Goal: Task Accomplishment & Management: Complete application form

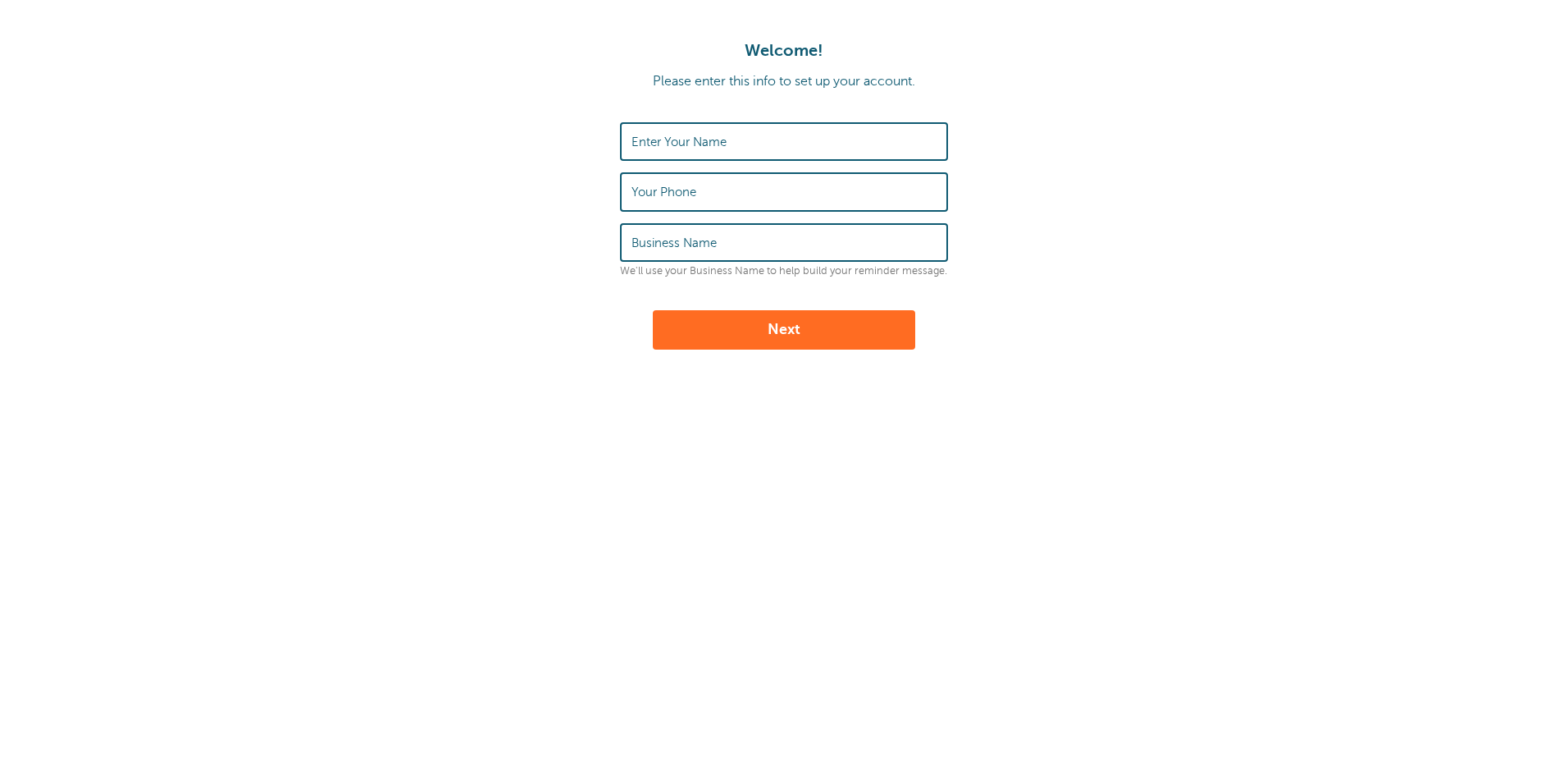
click at [711, 140] on label "Enter Your Name" at bounding box center [679, 142] width 95 height 15
click at [711, 140] on input "Enter Your Name" at bounding box center [784, 141] width 305 height 35
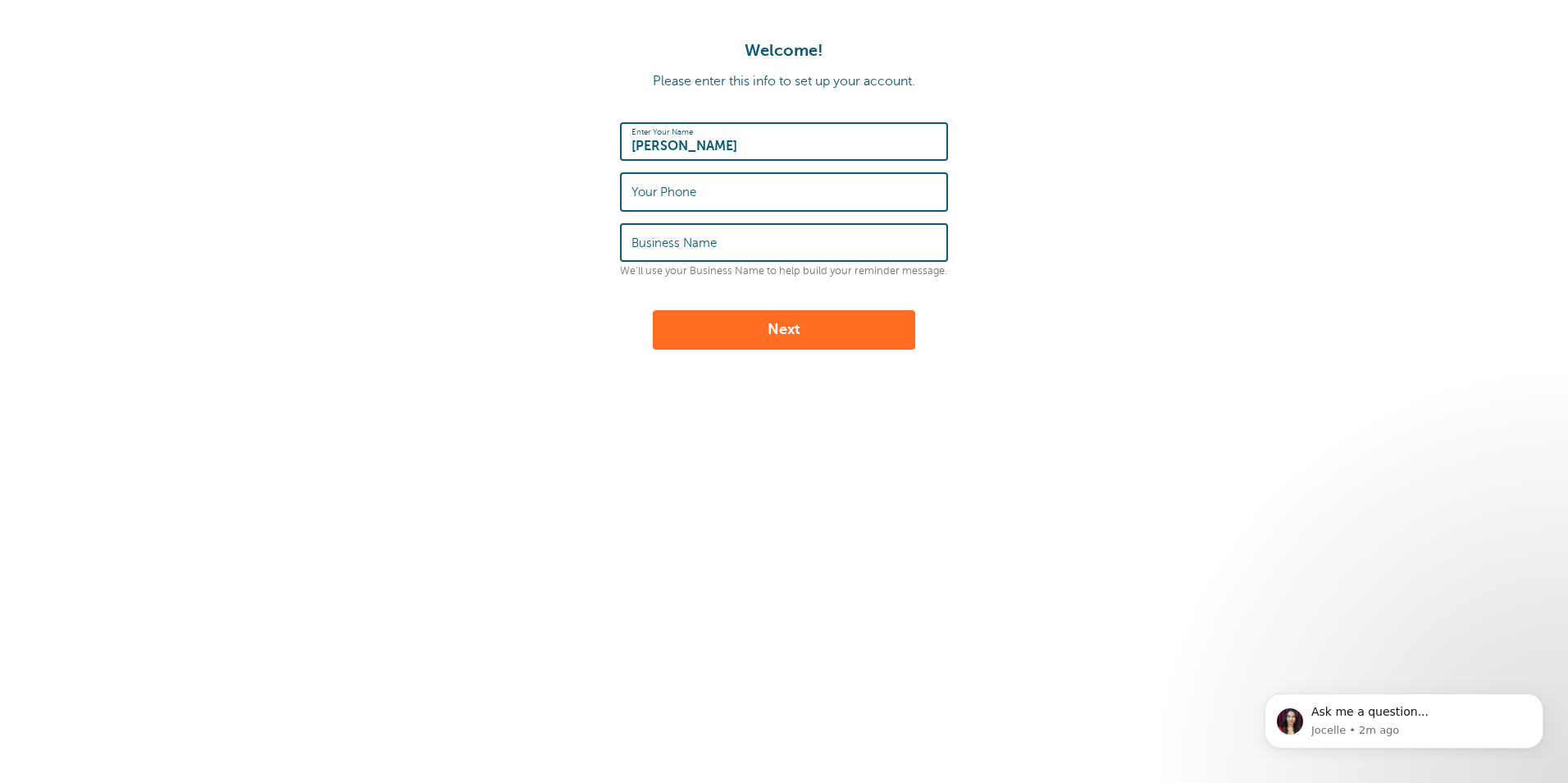
type input "[PERSON_NAME]"
type input "5142589390"
click at [796, 246] on input "Business Name" at bounding box center [784, 242] width 305 height 35
type input "Gosselin"
click at [842, 334] on button "Next" at bounding box center [784, 330] width 262 height 39
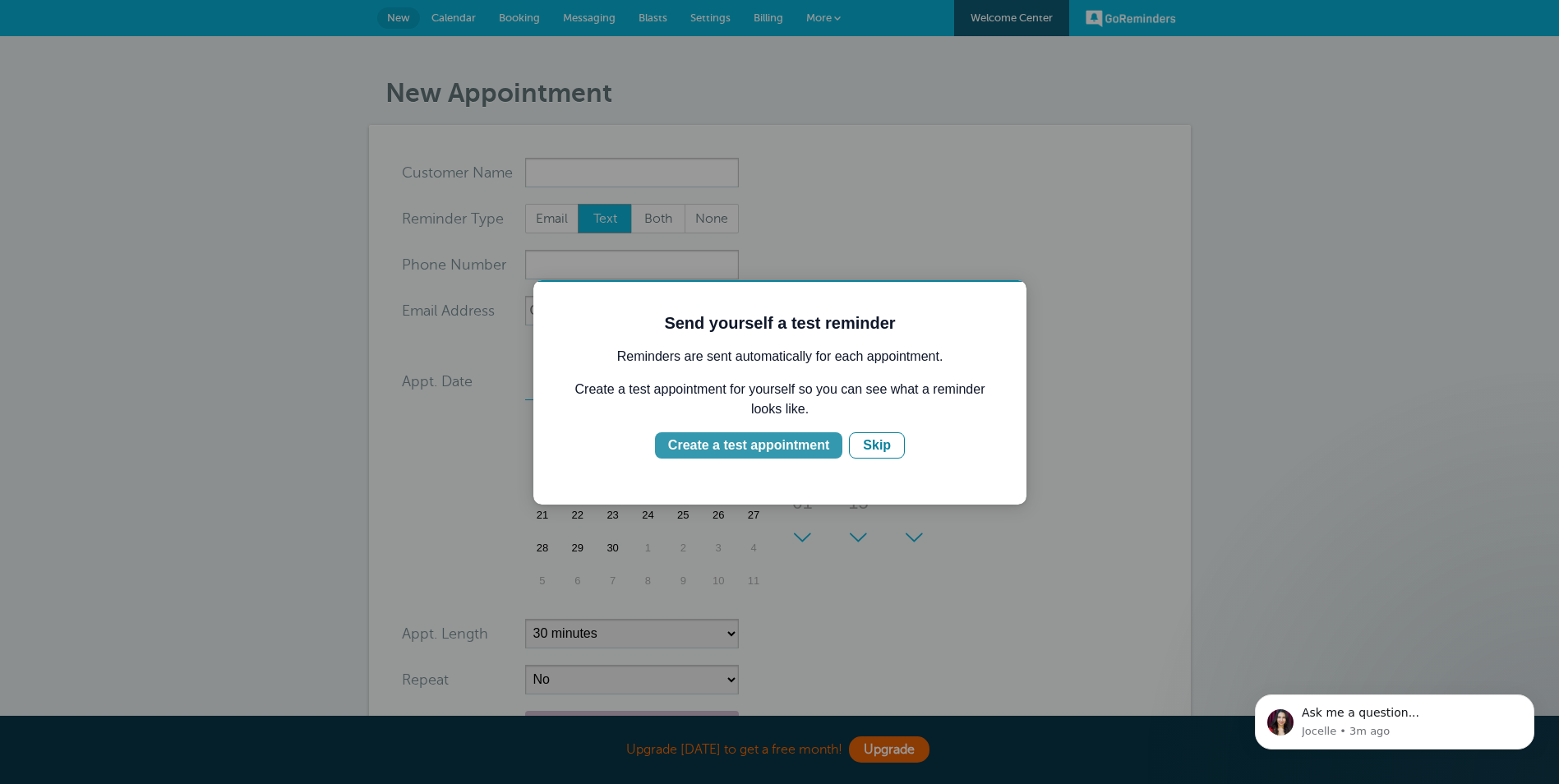
click at [744, 448] on div "Create a test appointment" at bounding box center [748, 445] width 161 height 20
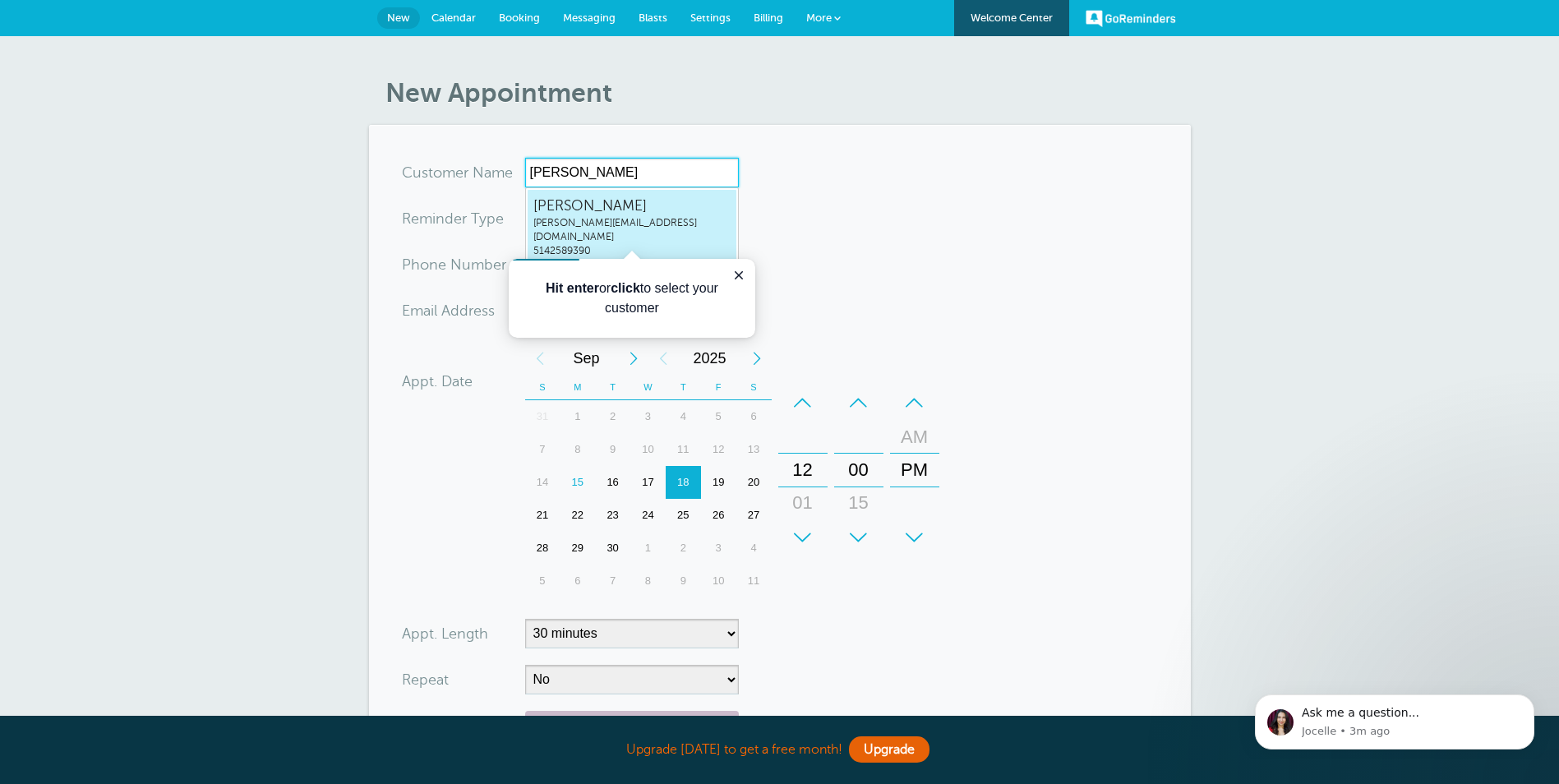
click at [638, 219] on span "[PERSON_NAME][EMAIL_ADDRESS][DOMAIN_NAME]" at bounding box center [631, 230] width 197 height 28
type input "DanielJolyd.joly@gosselinphoto.ca5142589390"
type input "[PERSON_NAME]"
type input "5142589390"
type input "[PERSON_NAME][EMAIL_ADDRESS][DOMAIN_NAME]"
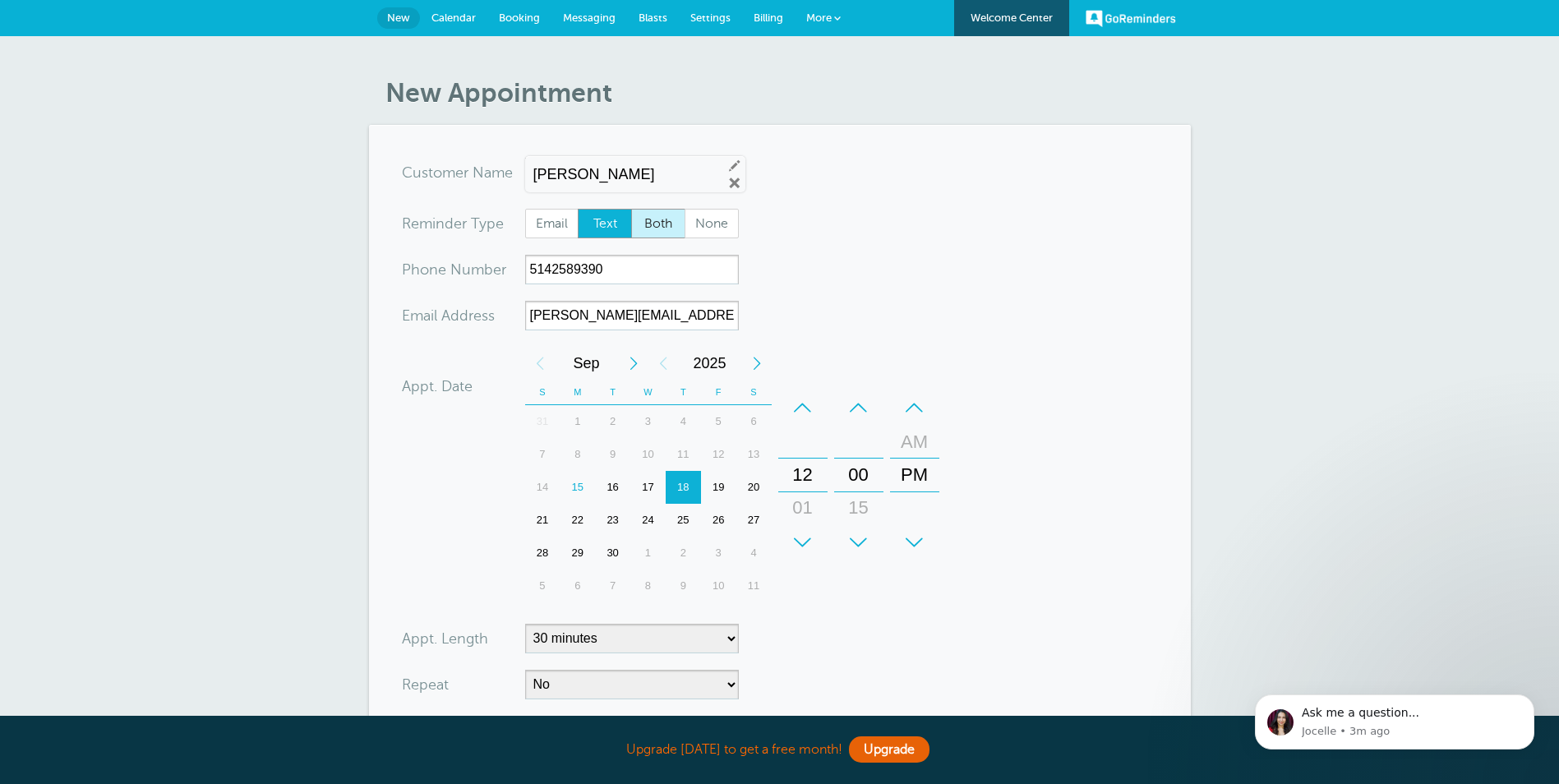
scroll to position [336, 0]
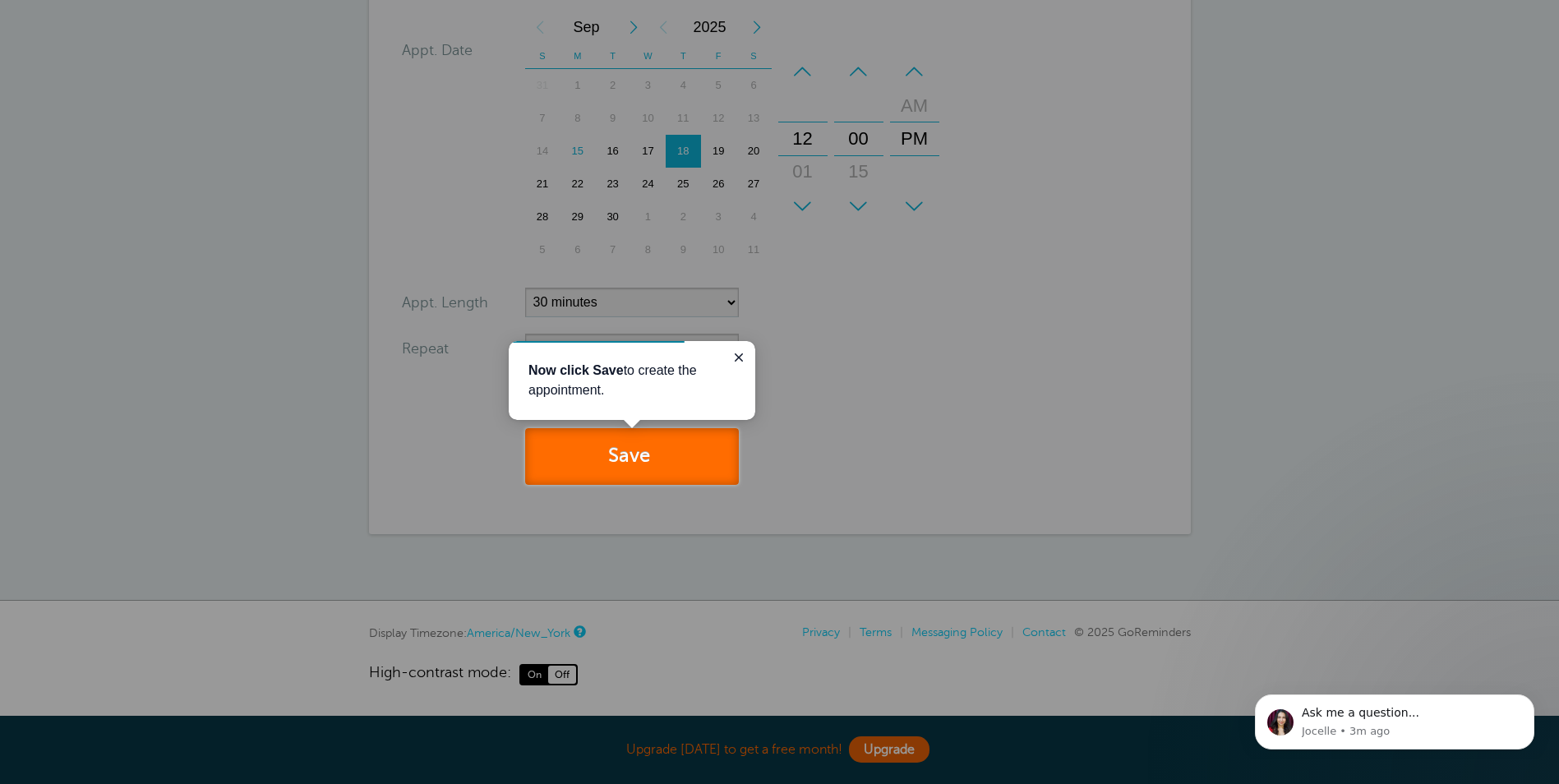
click at [676, 451] on button "Save" at bounding box center [632, 456] width 214 height 57
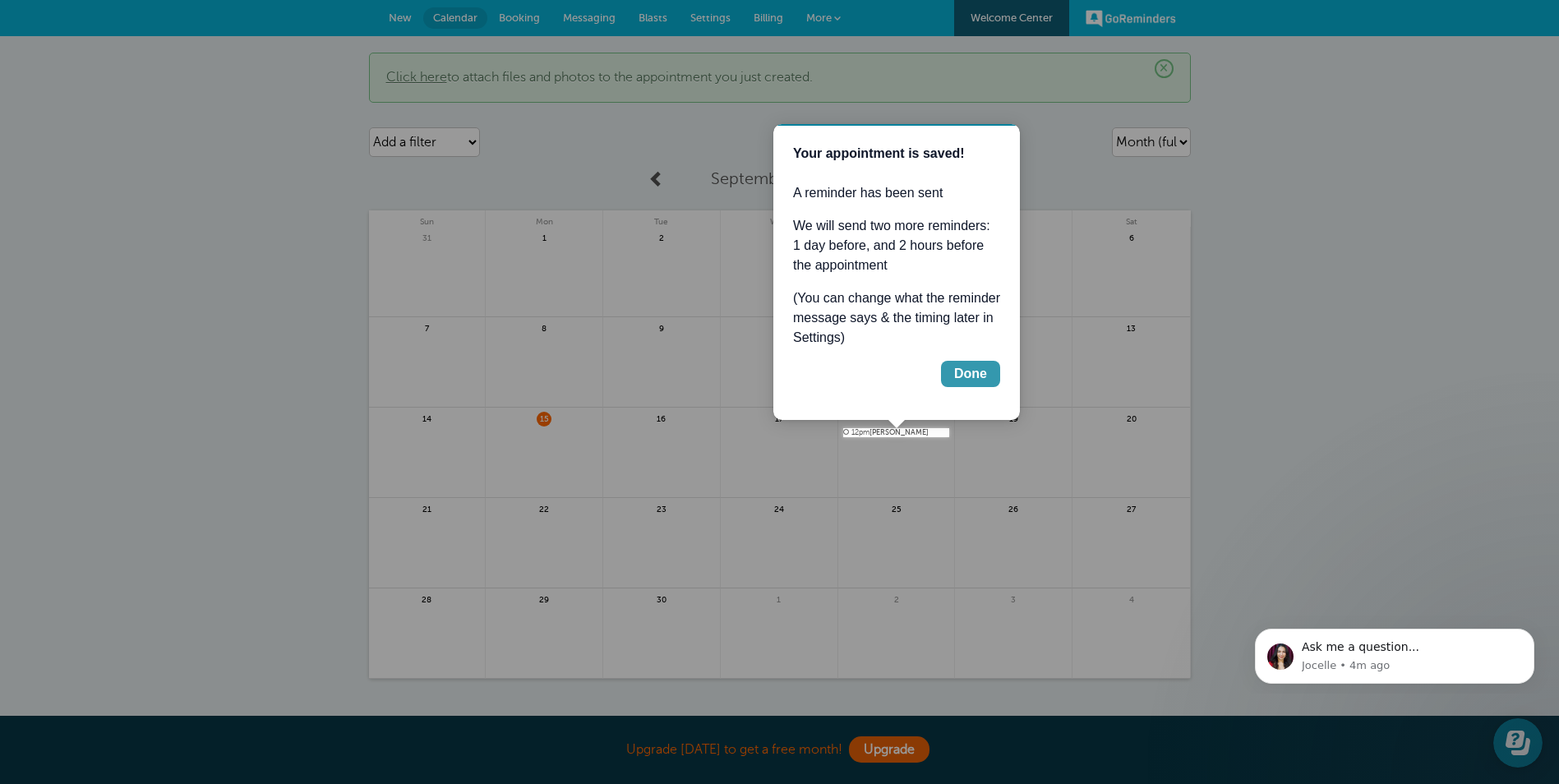
click at [983, 375] on div "Done" at bounding box center [970, 374] width 33 height 20
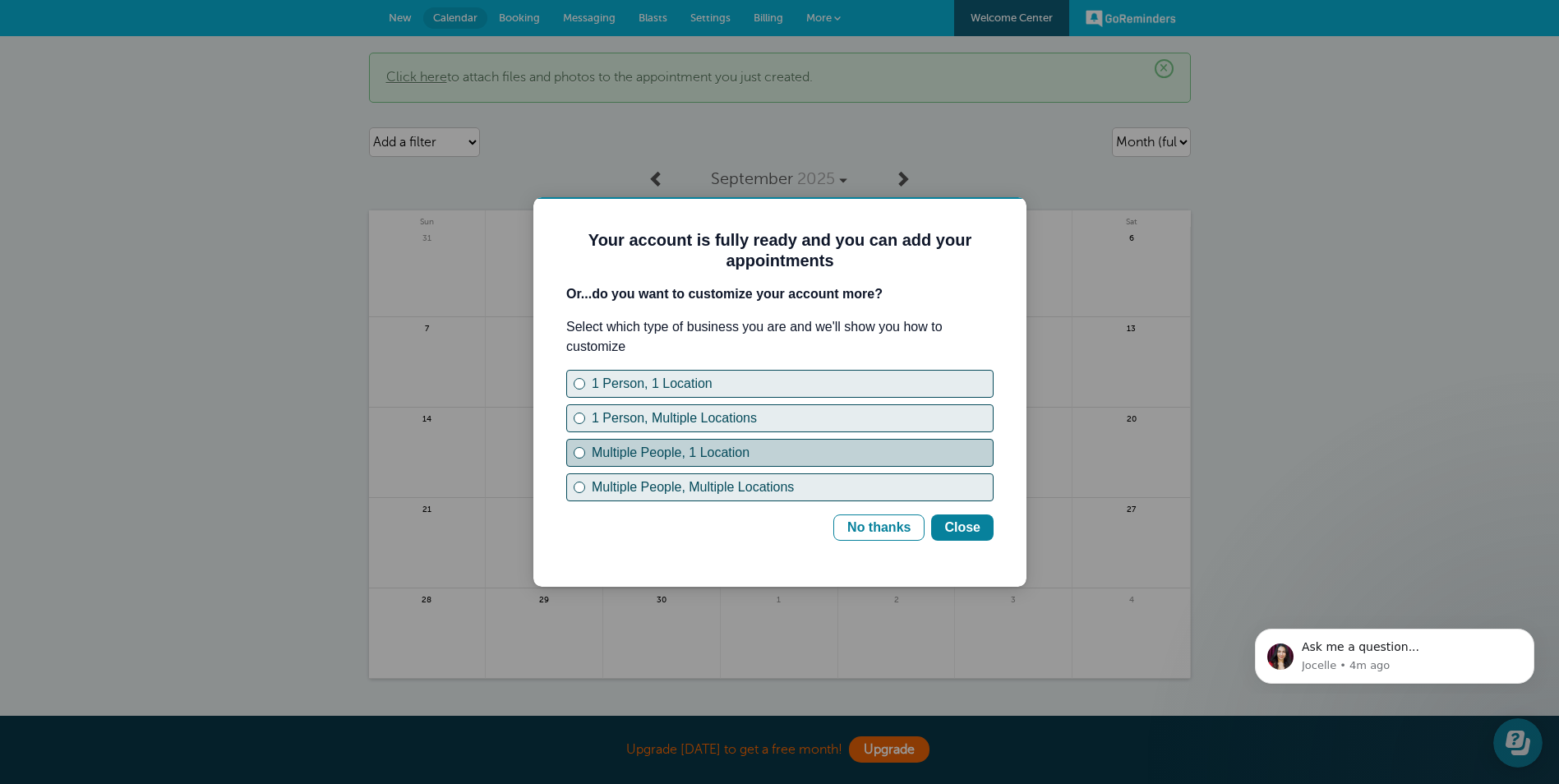
click at [577, 454] on div "Multiple People, 1 Location" at bounding box center [579, 452] width 7 height 7
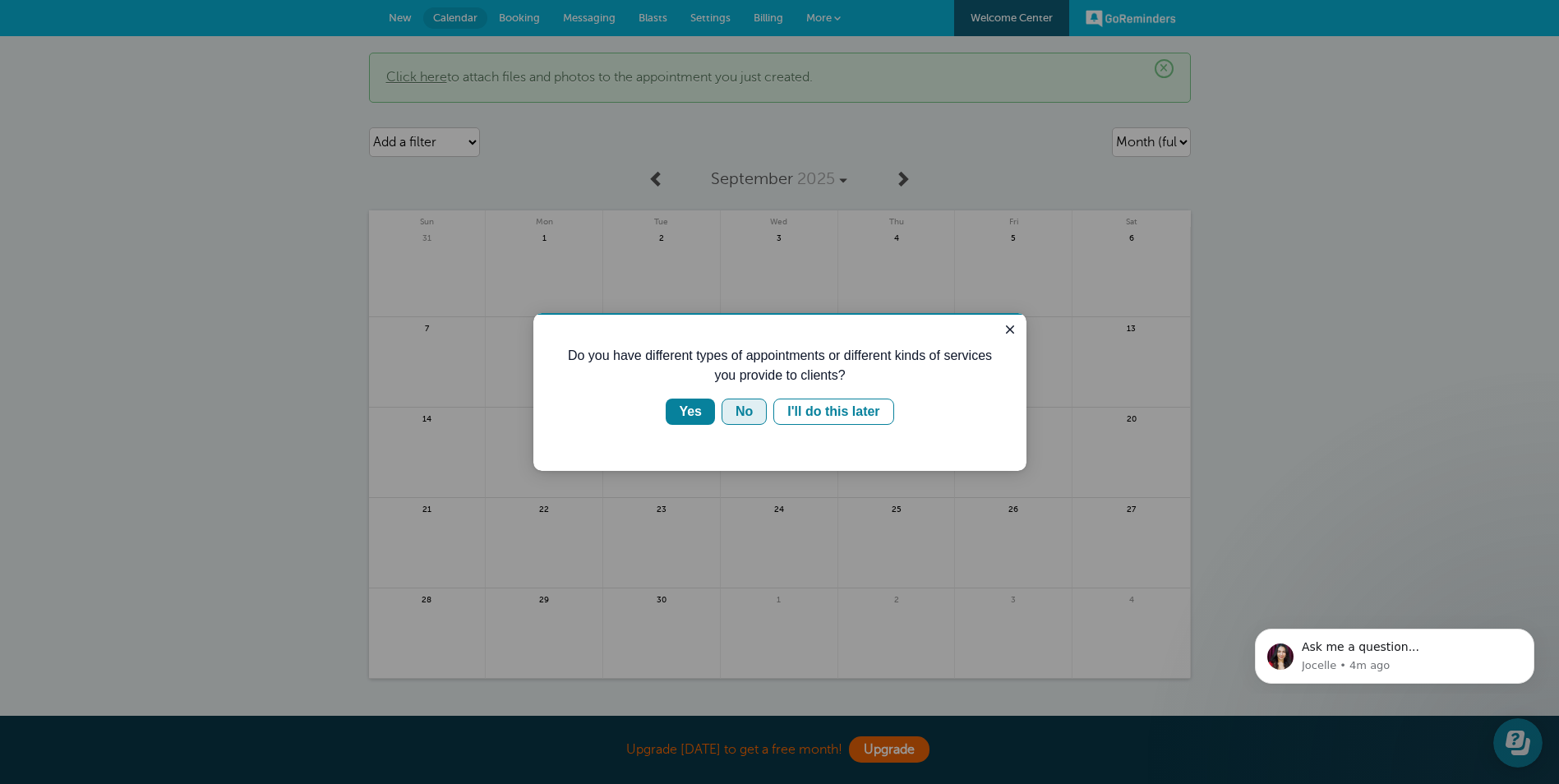
click at [755, 408] on button "No" at bounding box center [743, 412] width 45 height 26
click at [748, 410] on div "No" at bounding box center [743, 412] width 17 height 20
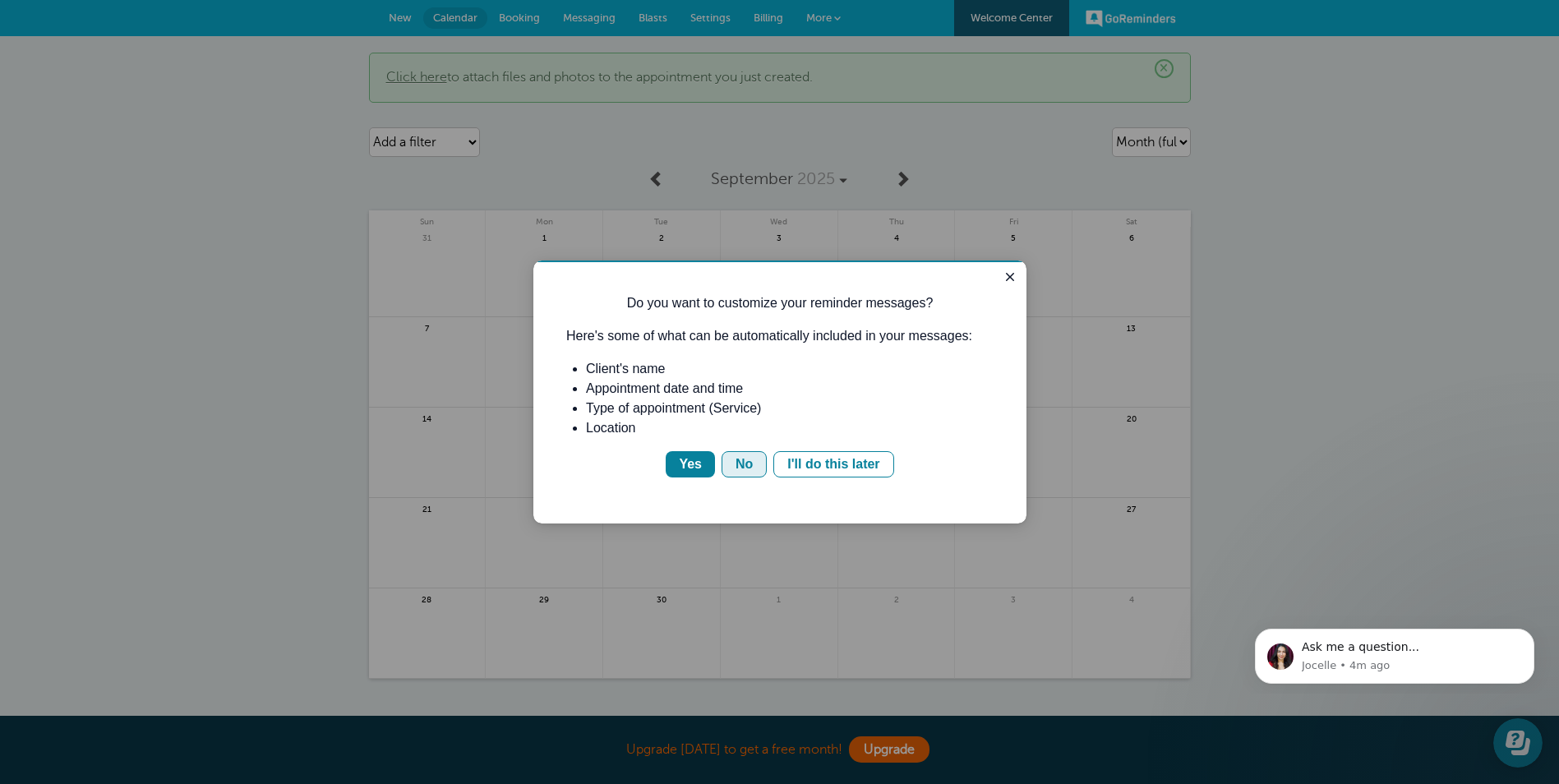
click at [754, 464] on button "No" at bounding box center [743, 464] width 45 height 26
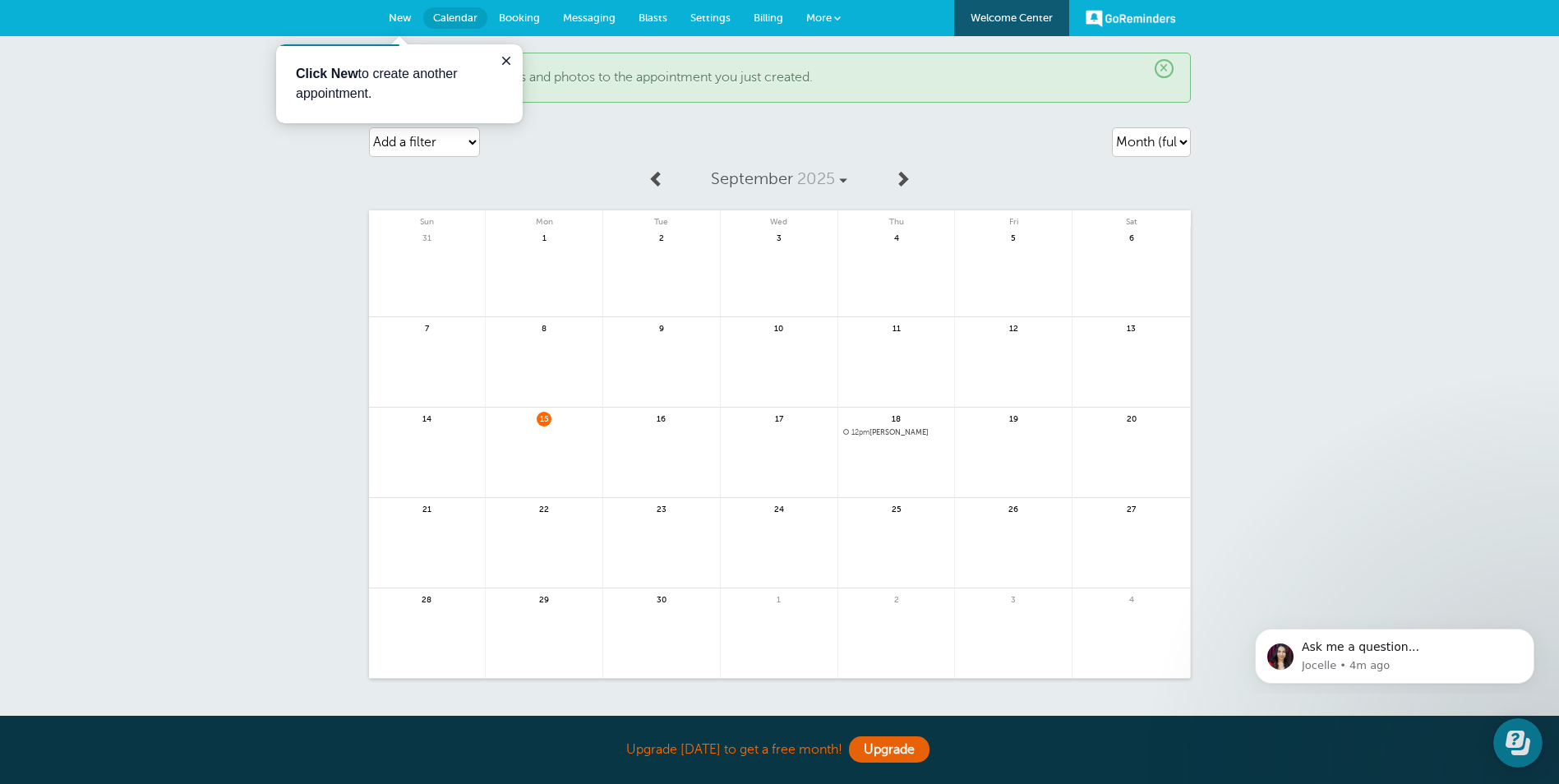
click at [1394, 466] on div "× Click here to attach files and photos to the appointment you just created. Ag…" at bounding box center [779, 390] width 1559 height 709
